Goal: Information Seeking & Learning: Learn about a topic

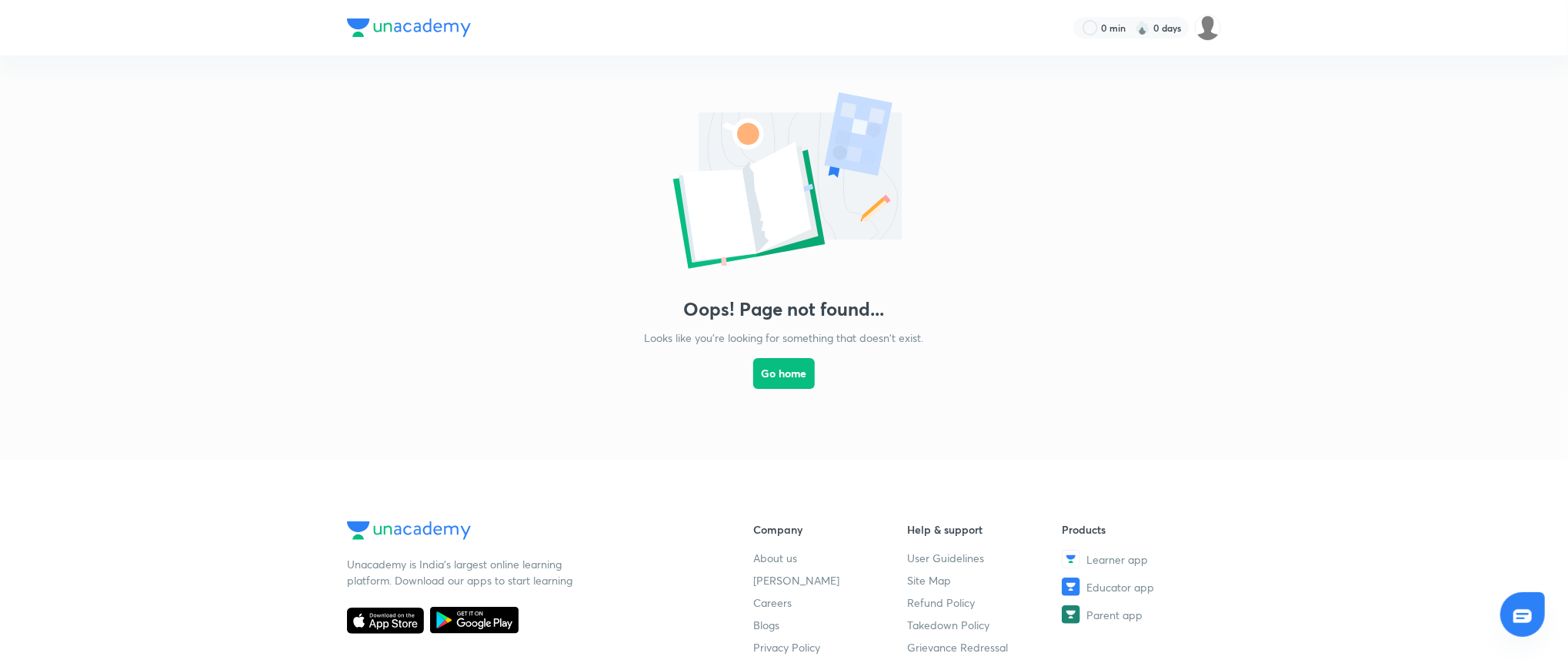
click at [359, 181] on div "Oops! Page not found... Looks like you're looking for something that doesn't ex…" at bounding box center [784, 242] width 1568 height 373
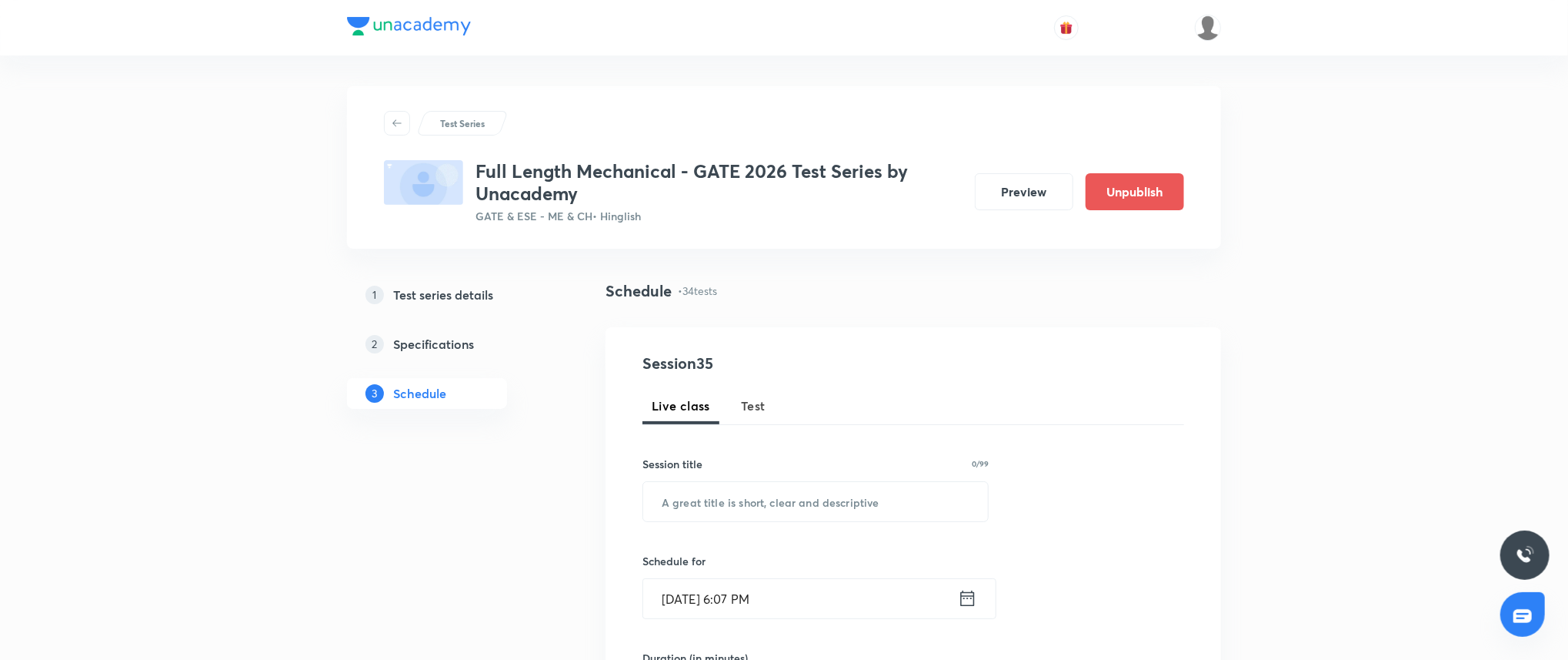
drag, startPoint x: 171, startPoint y: 144, endPoint x: 163, endPoint y: 132, distance: 14.4
click at [1059, 198] on button "Preview" at bounding box center [1024, 190] width 99 height 37
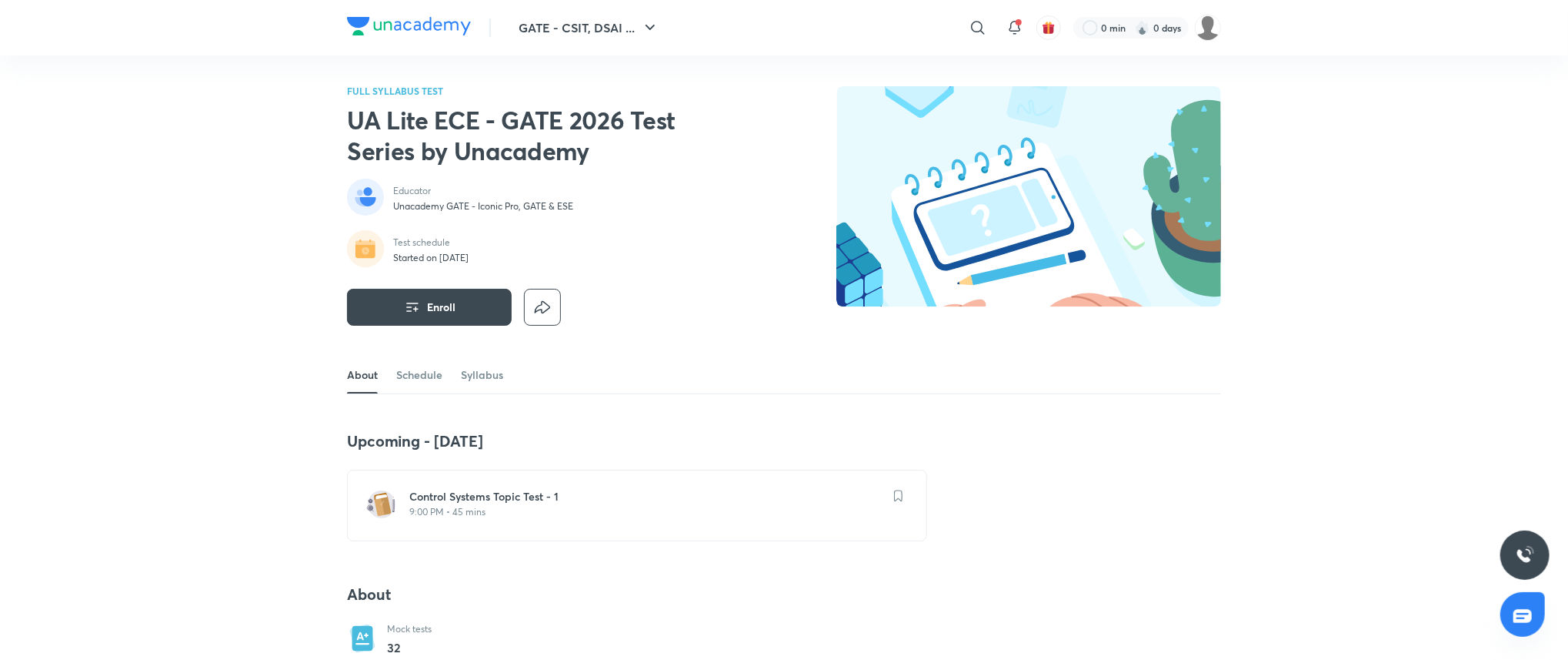
click at [387, 155] on h2 "UA Lite ECE - GATE 2026 Test Series by Unacademy" at bounding box center [544, 135] width 394 height 62
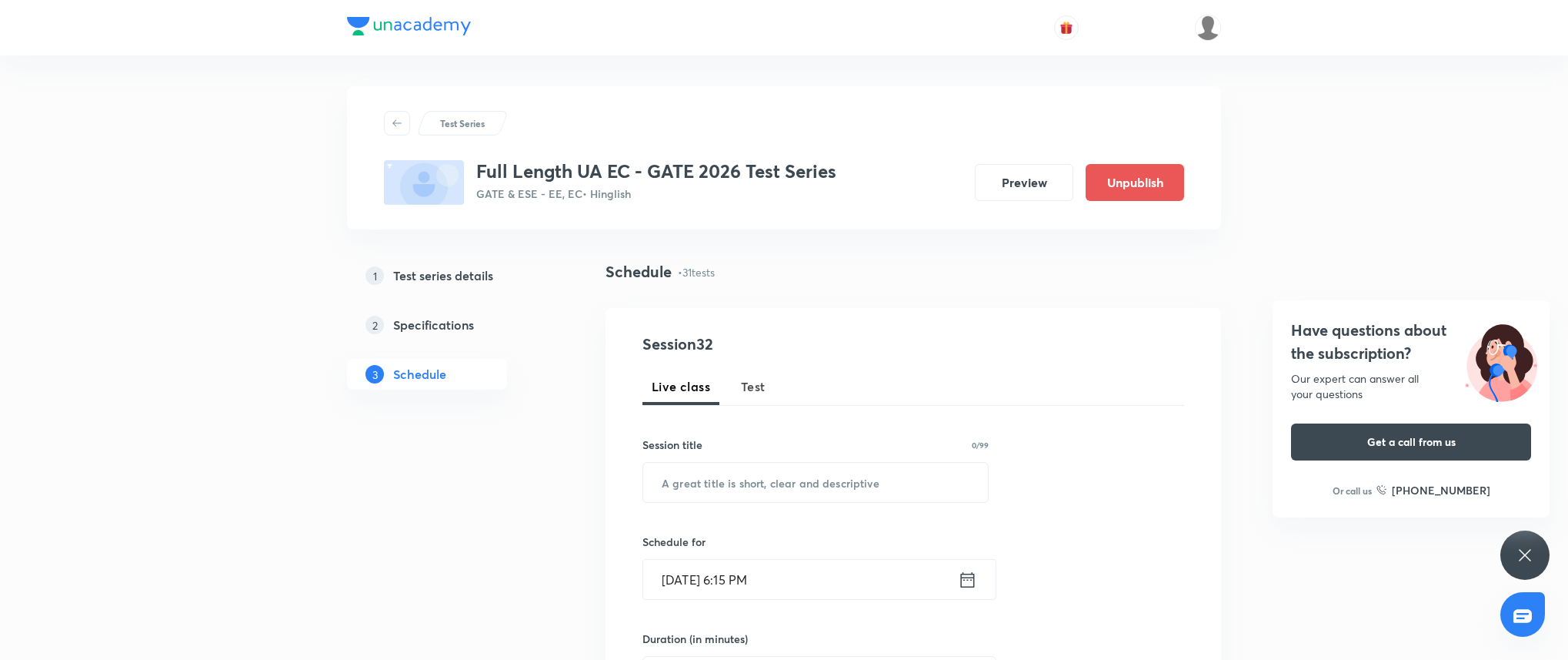
click at [1030, 185] on button "Preview" at bounding box center [1024, 183] width 99 height 37
click at [1010, 164] on button "Preview" at bounding box center [1024, 183] width 99 height 37
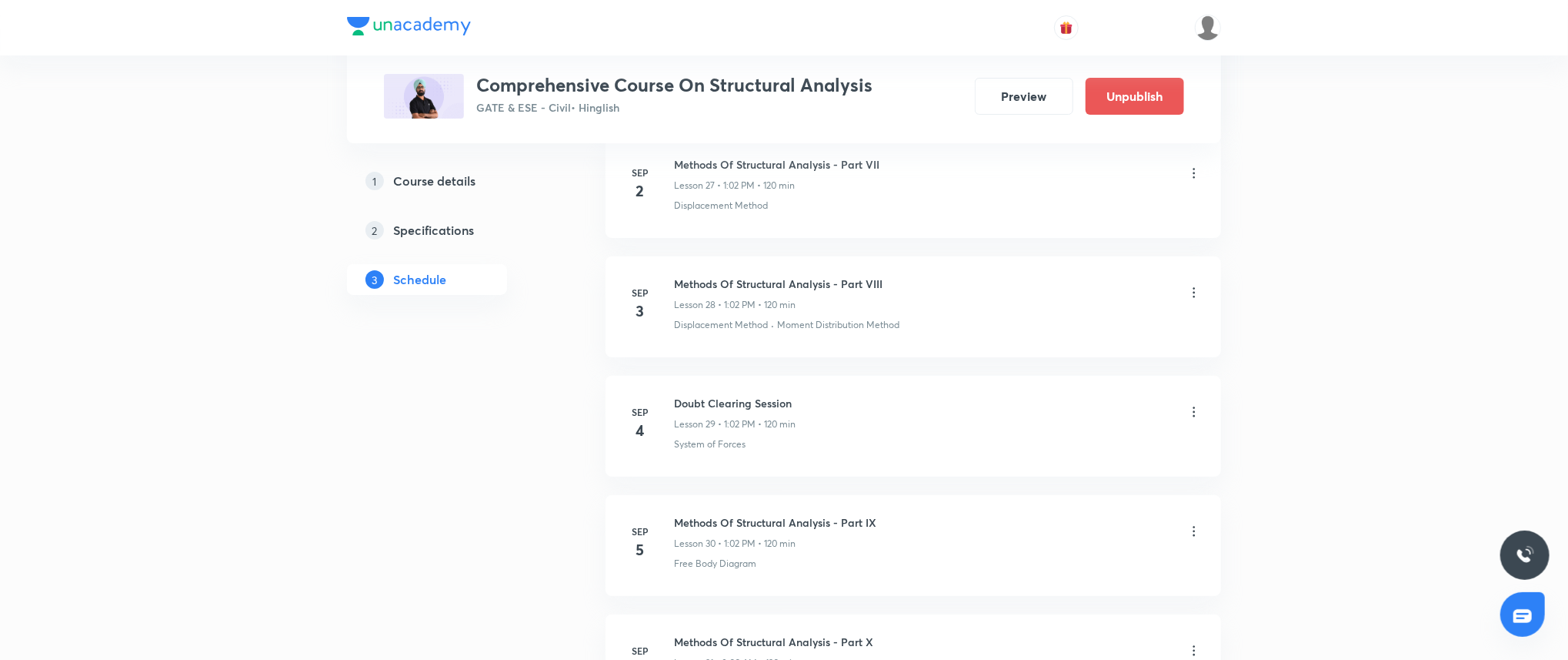
scroll to position [4000, 0]
